Goal: Communication & Community: Answer question/provide support

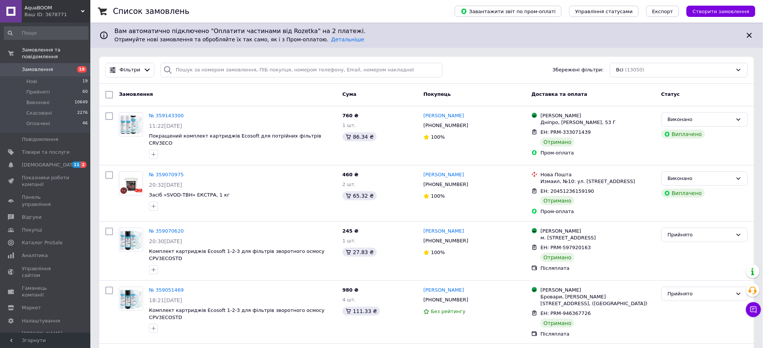
scroll to position [6061, 0]
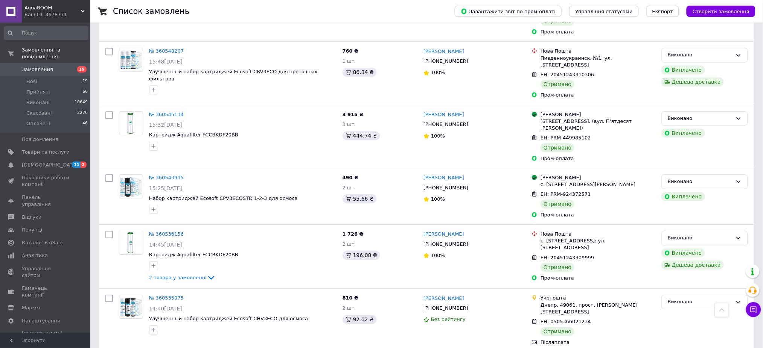
scroll to position [6208, 0]
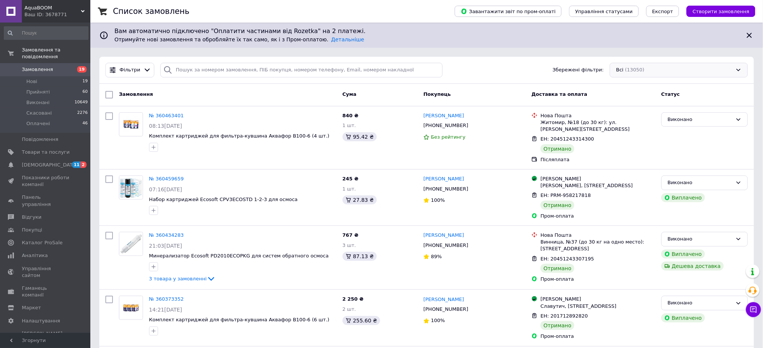
click at [638, 68] on div "Всі (13050)" at bounding box center [679, 70] width 138 height 15
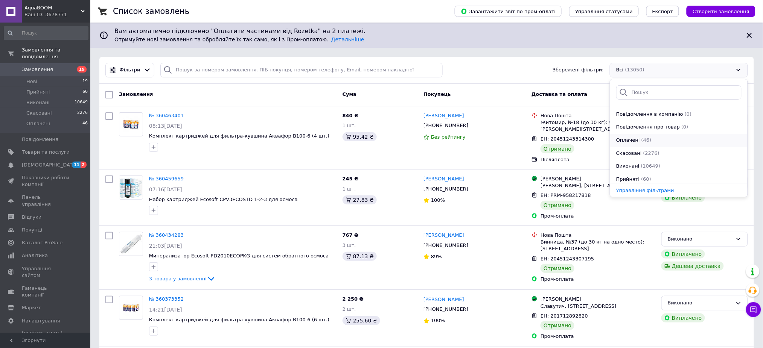
scroll to position [26, 0]
click at [642, 166] on span "(60)" at bounding box center [646, 164] width 10 height 6
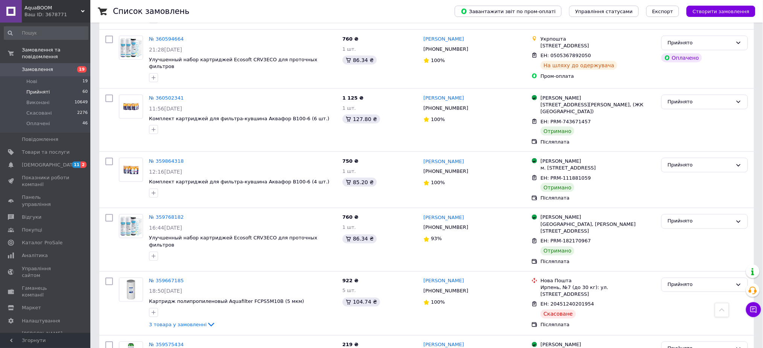
scroll to position [2400, 0]
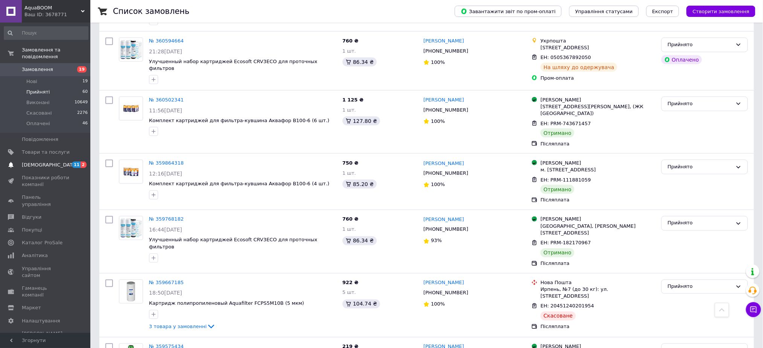
click at [67, 159] on link "[DEMOGRAPHIC_DATA] 11 2" at bounding box center [46, 165] width 92 height 13
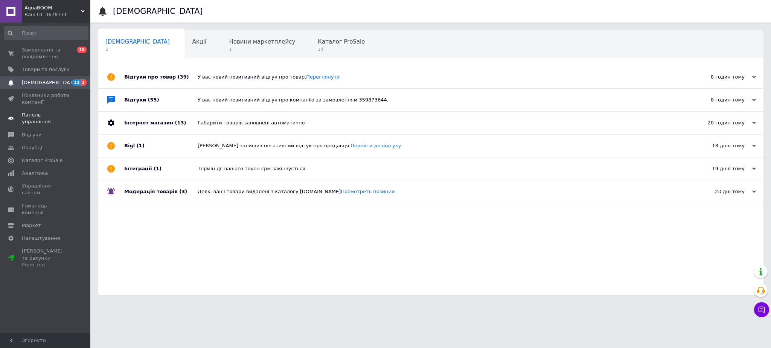
click at [53, 121] on link "Панель управління" at bounding box center [46, 119] width 92 height 20
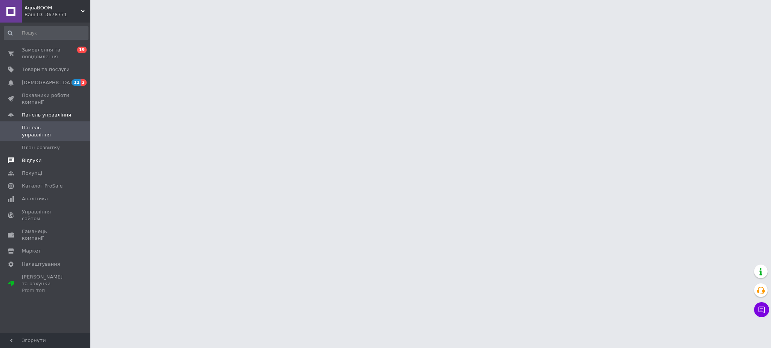
click at [38, 157] on span "Відгуки" at bounding box center [46, 160] width 48 height 7
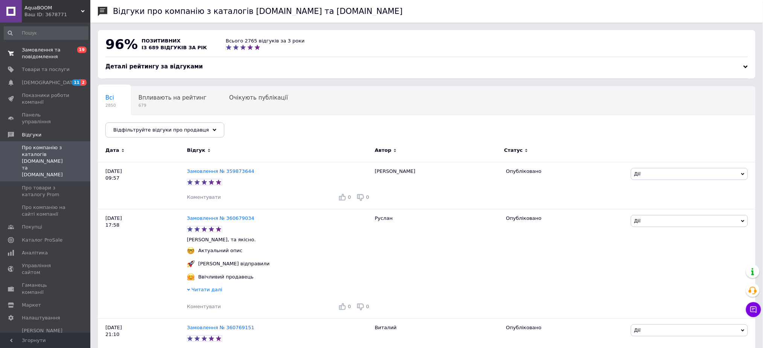
click at [51, 48] on span "Замовлення та повідомлення" at bounding box center [46, 54] width 48 height 14
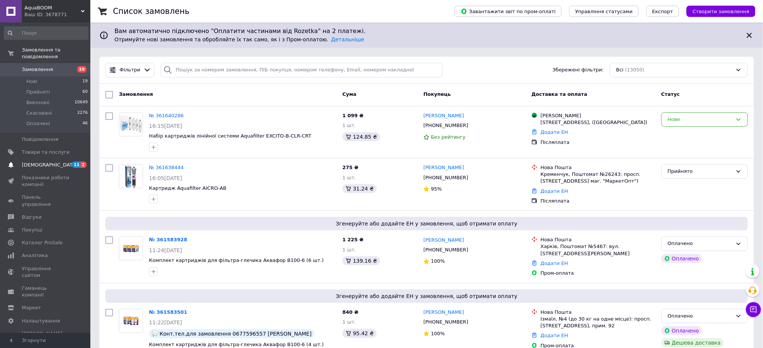
click at [52, 162] on span "[DEMOGRAPHIC_DATA]" at bounding box center [46, 165] width 48 height 7
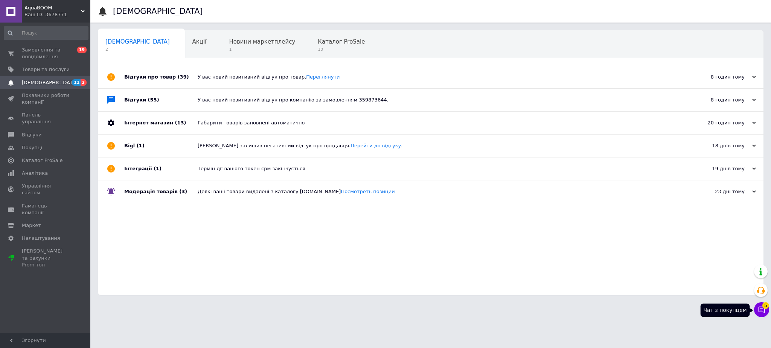
click at [765, 312] on button "Чат з покупцем 5" at bounding box center [761, 310] width 15 height 15
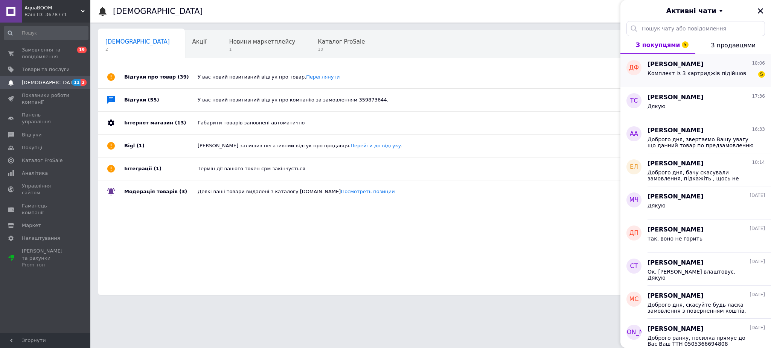
click at [716, 80] on div "Комплект із 3 картриджів підійшов" at bounding box center [696, 75] width 99 height 11
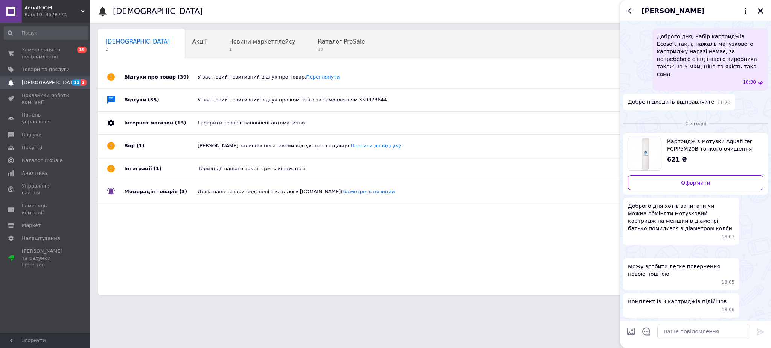
scroll to position [298, 0]
click at [629, 249] on img at bounding box center [626, 252] width 6 height 6
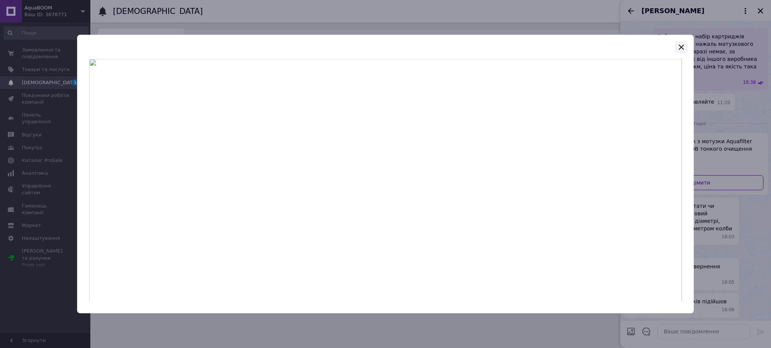
click at [682, 51] on icon "button" at bounding box center [681, 47] width 9 height 9
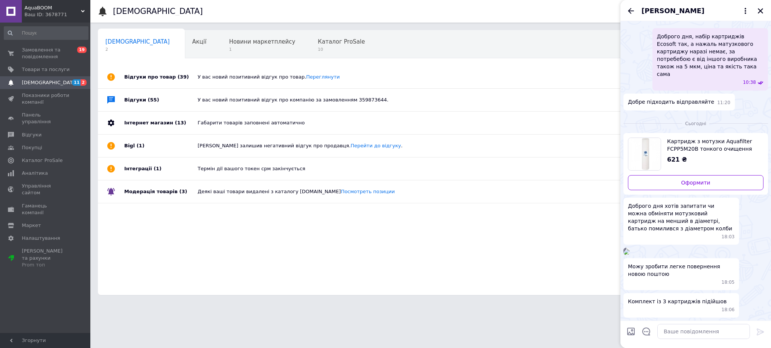
click at [653, 9] on span "[PERSON_NAME]" at bounding box center [672, 11] width 63 height 10
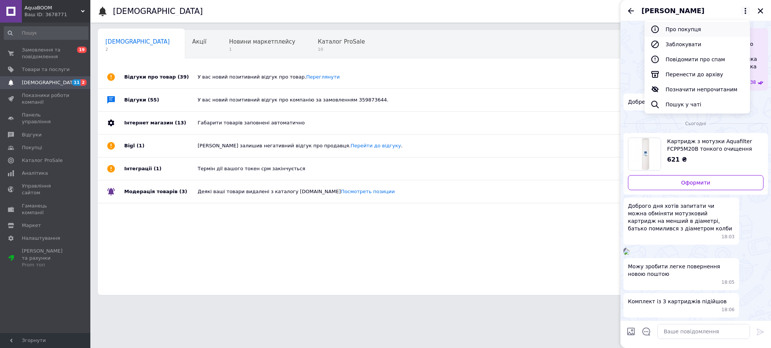
click at [671, 30] on button "Про покупця" at bounding box center [696, 29] width 105 height 15
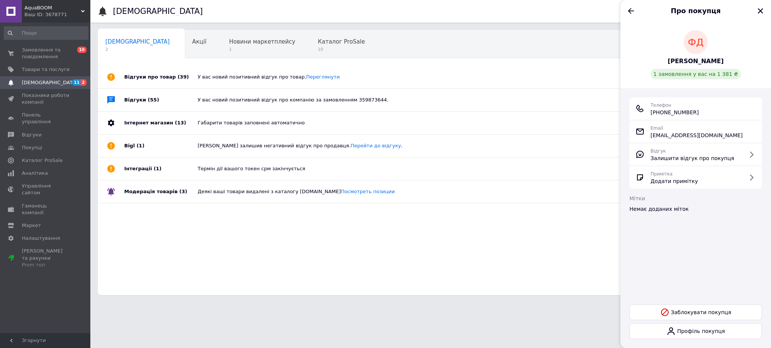
click at [680, 111] on span "[PHONE_NUMBER]" at bounding box center [674, 113] width 48 height 8
copy ul "[PHONE_NUMBER]"
click at [631, 10] on icon "Назад" at bounding box center [630, 10] width 9 height 9
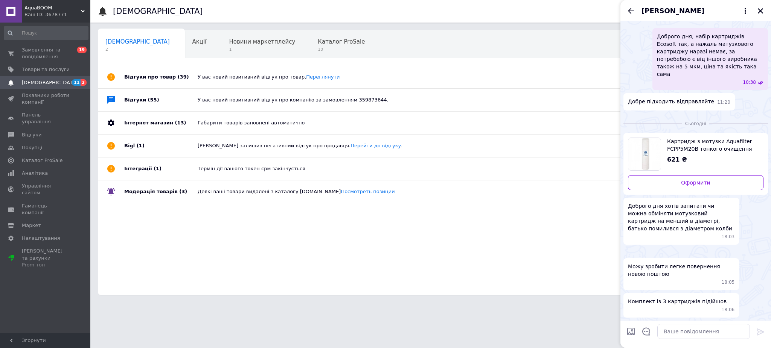
scroll to position [285, 0]
click at [672, 337] on textarea at bounding box center [703, 331] width 93 height 15
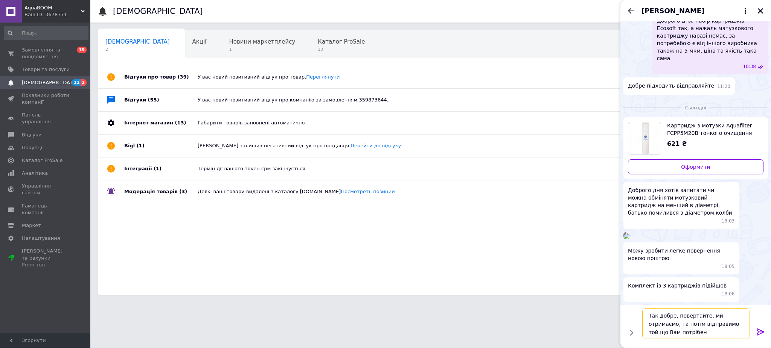
type textarea "Так добре, повертайте, ми отримаємо, та потім відправимо той що Вам потрібен"
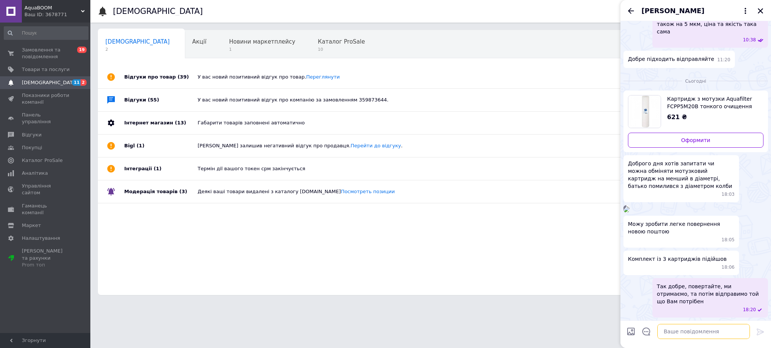
scroll to position [320, 0]
